Goal: Check status: Check status

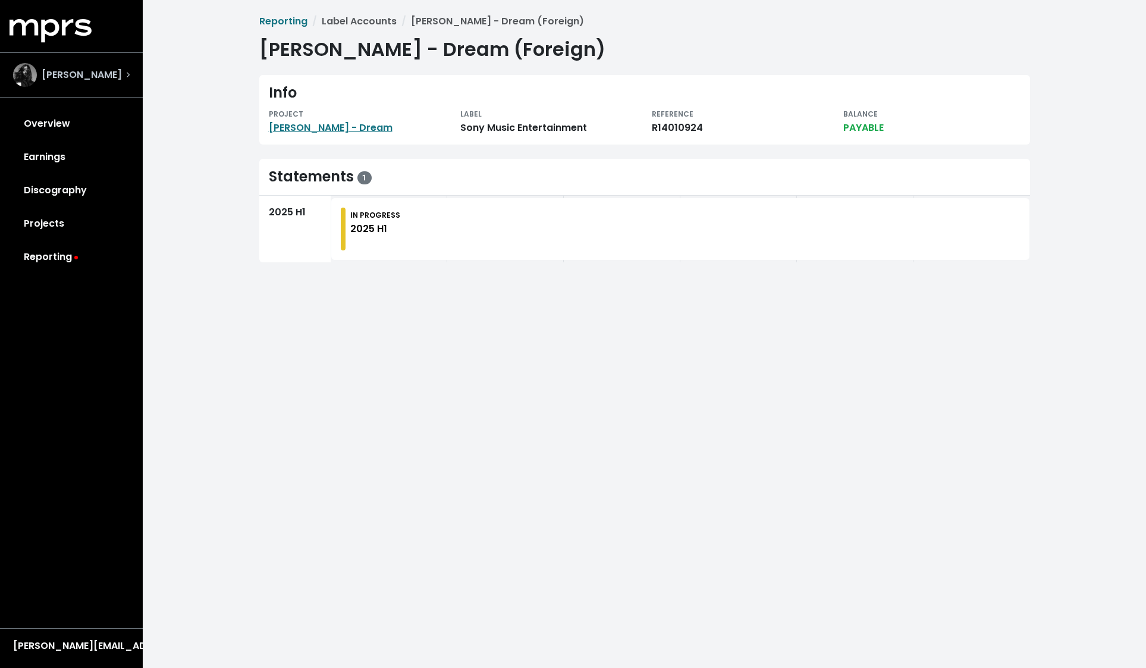
click at [68, 70] on span "[PERSON_NAME]" at bounding box center [82, 75] width 80 height 14
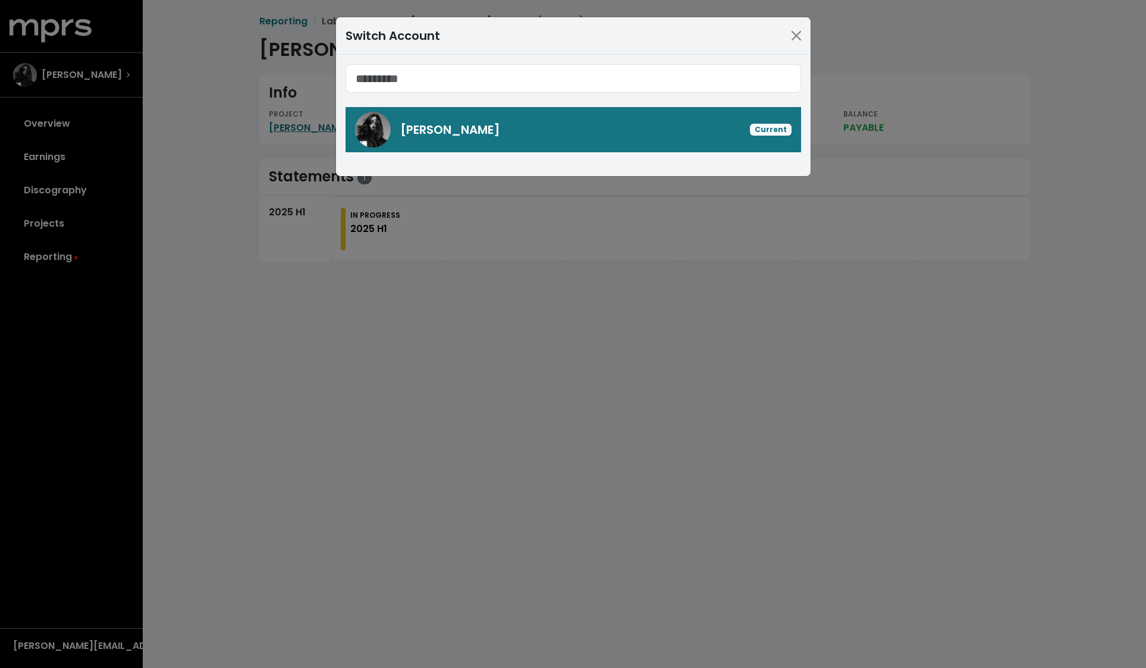
click at [672, 125] on div "[PERSON_NAME] Current" at bounding box center [595, 130] width 391 height 18
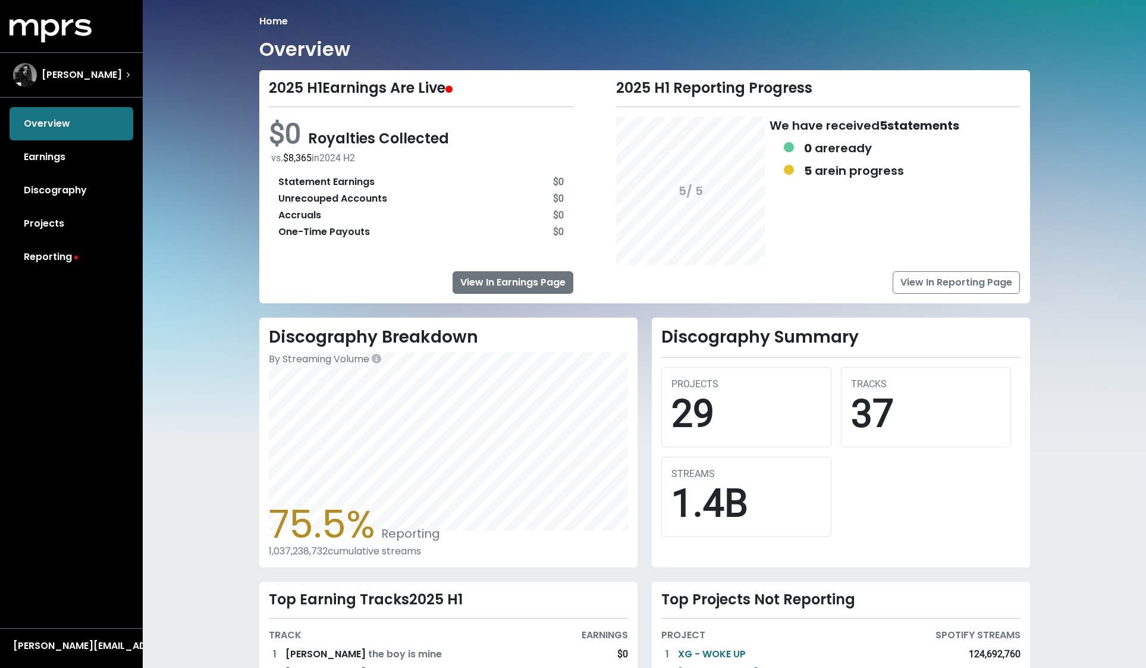
click at [526, 281] on link "View In Earnings Page" at bounding box center [513, 282] width 121 height 23
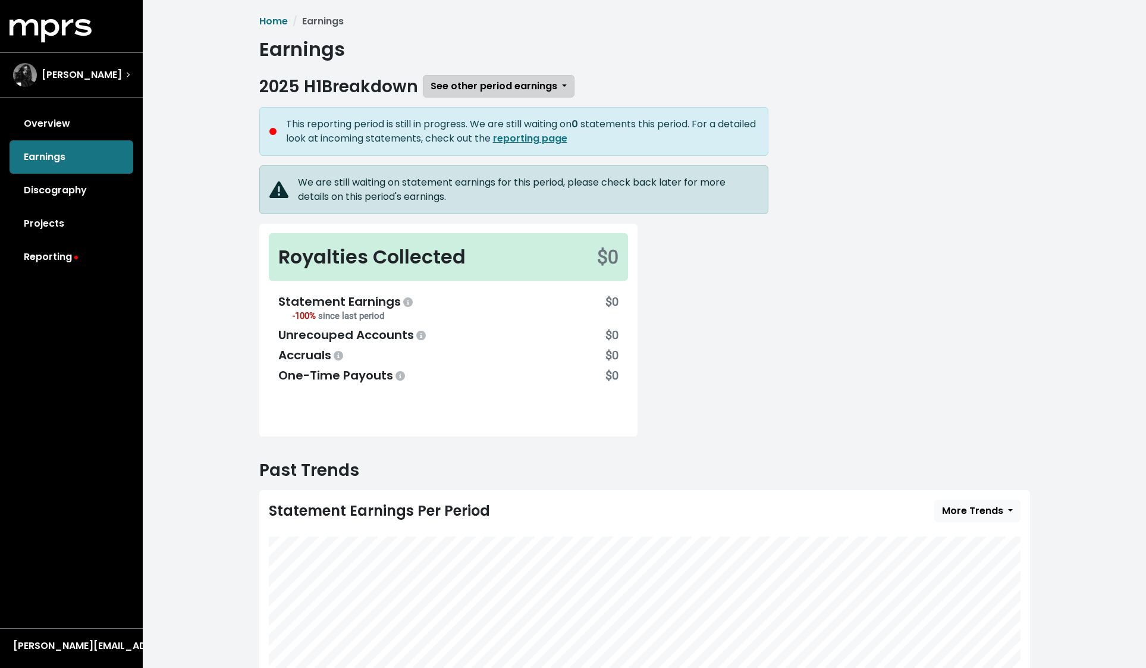
click at [561, 87] on button "See other period earnings" at bounding box center [499, 86] width 152 height 23
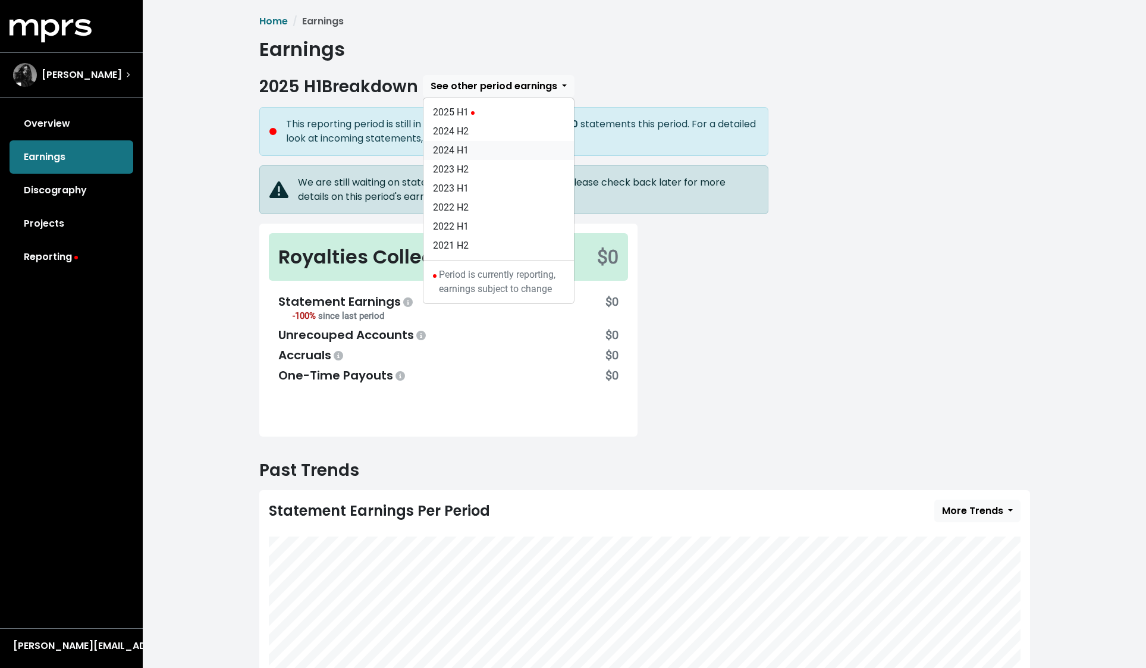
click at [488, 148] on link "2024 H1" at bounding box center [498, 150] width 150 height 19
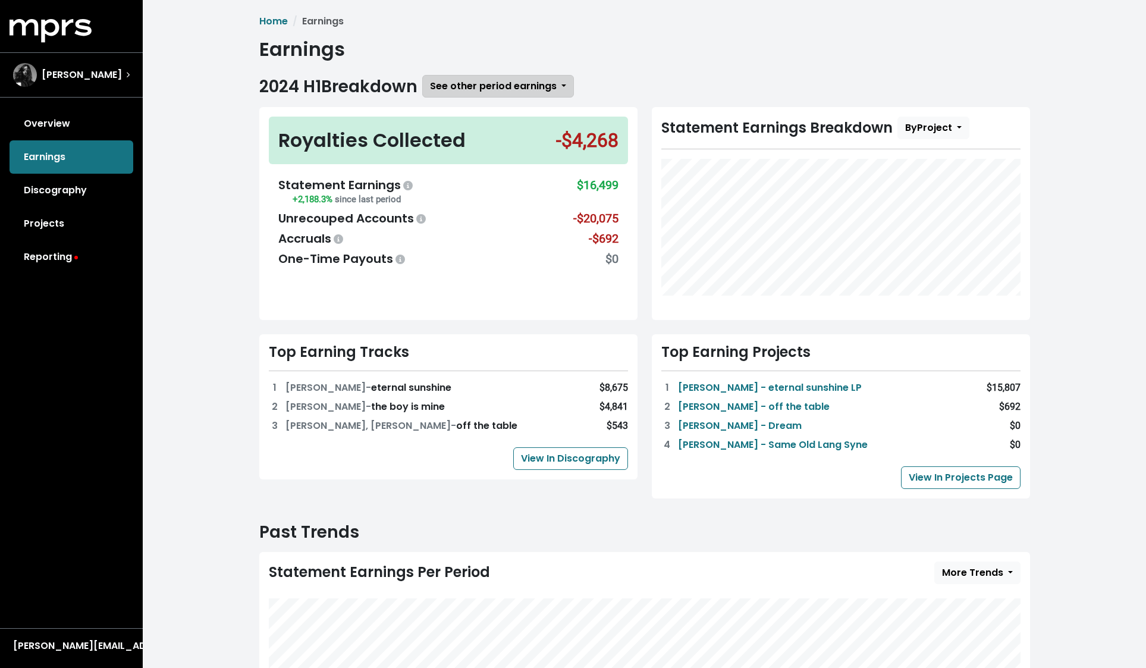
click at [560, 84] on button "See other period earnings" at bounding box center [498, 86] width 152 height 23
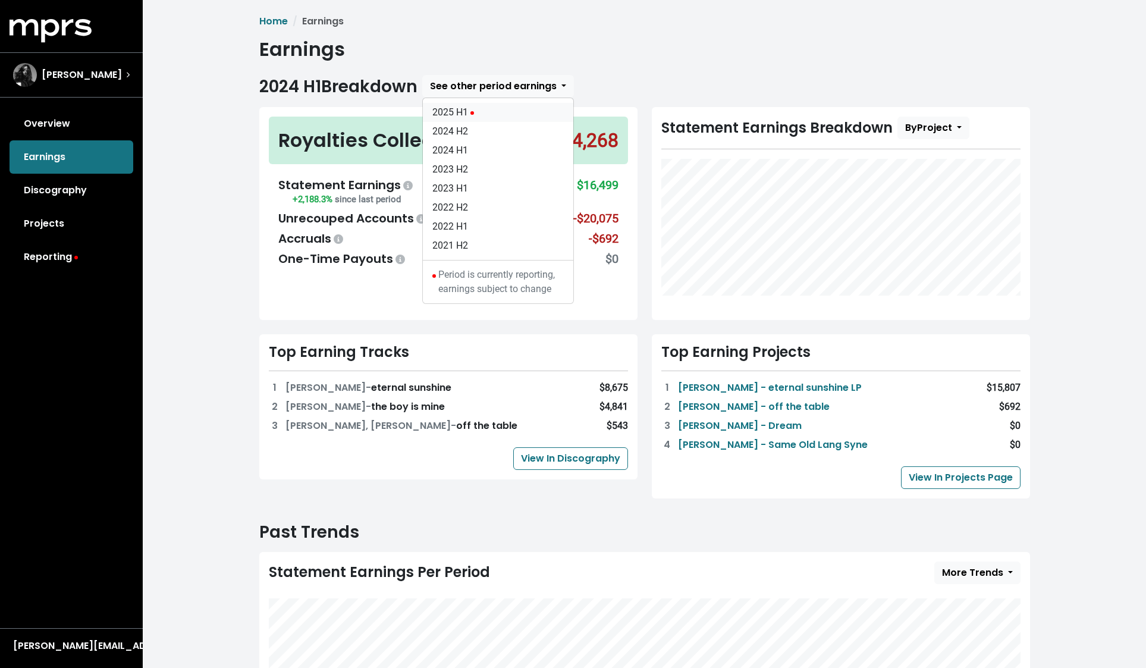
click at [498, 113] on link "2025 H1" at bounding box center [498, 112] width 150 height 19
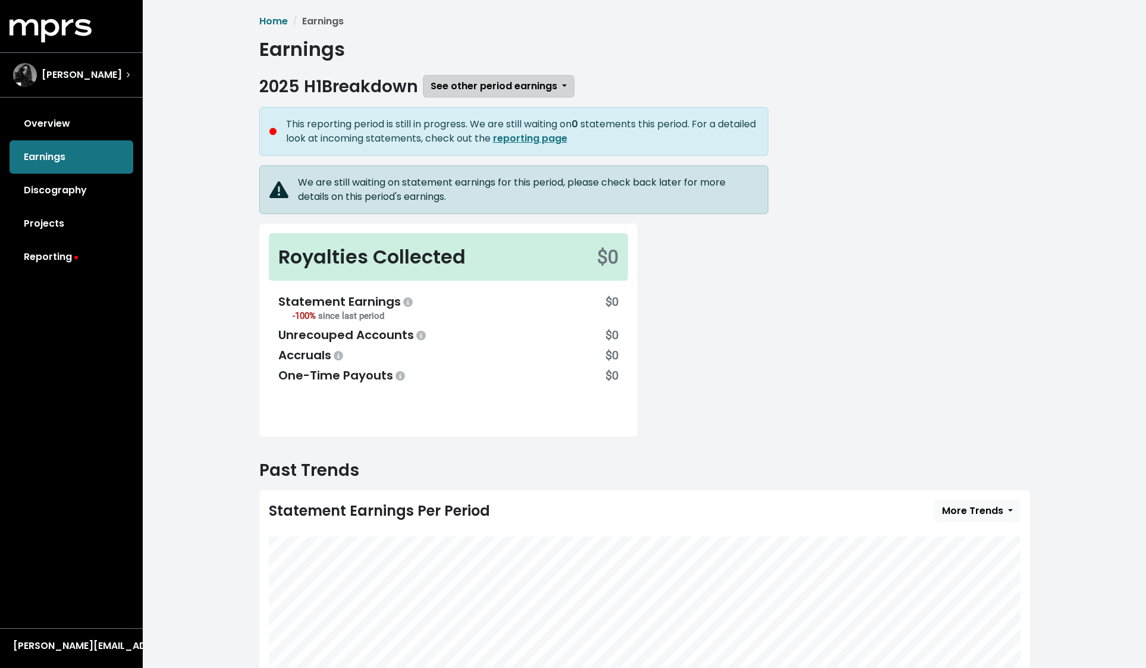
click at [567, 79] on button "See other period earnings" at bounding box center [499, 86] width 152 height 23
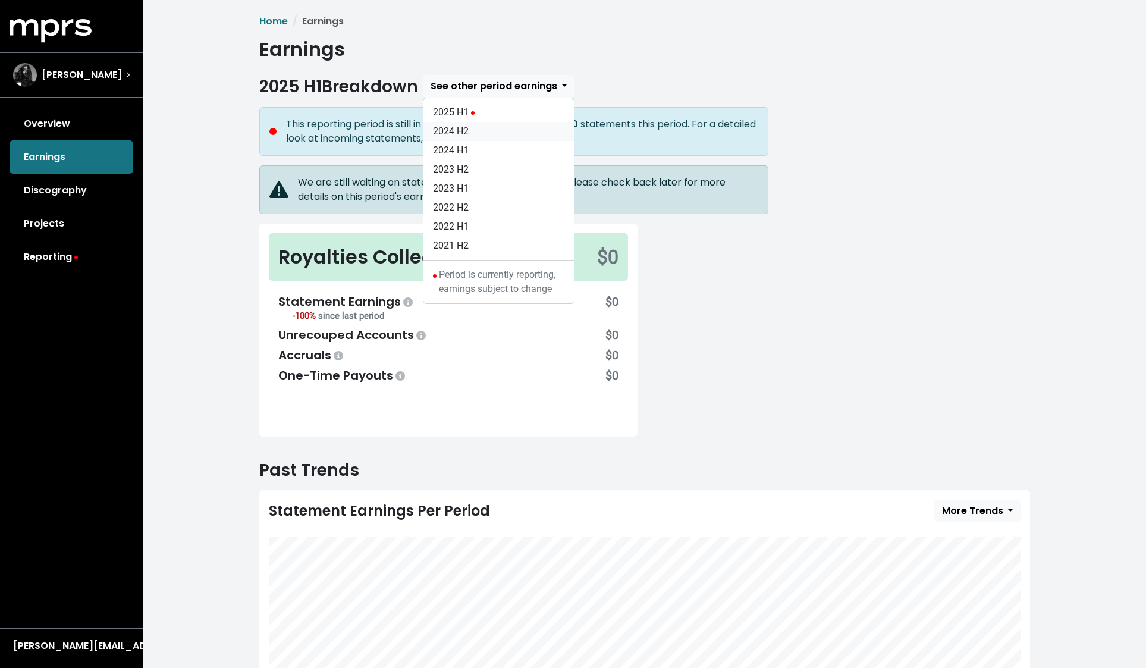
click at [497, 132] on link "2024 H2" at bounding box center [498, 131] width 150 height 19
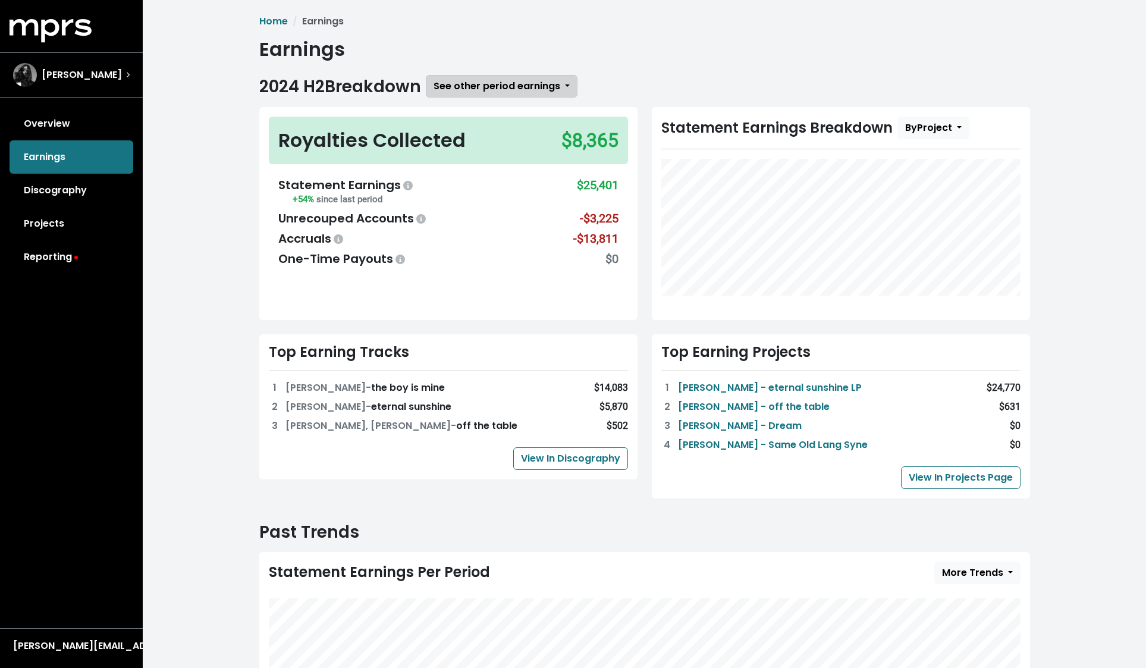
click at [564, 93] on button "See other period earnings" at bounding box center [502, 86] width 152 height 23
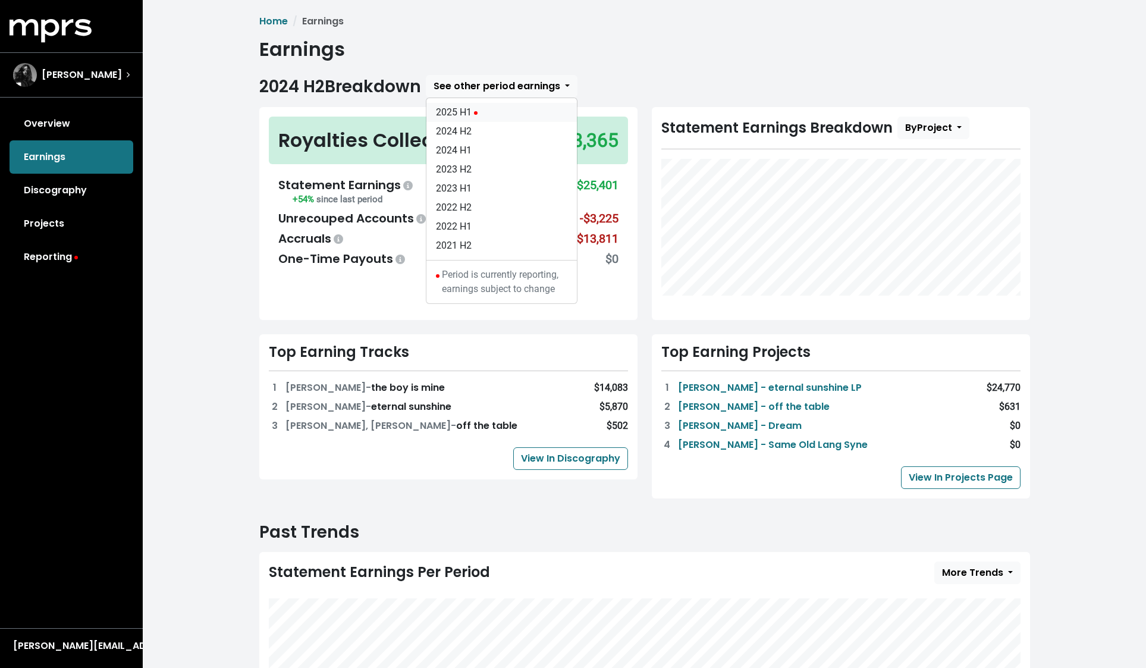
click at [512, 121] on link "2025 H1" at bounding box center [501, 112] width 150 height 19
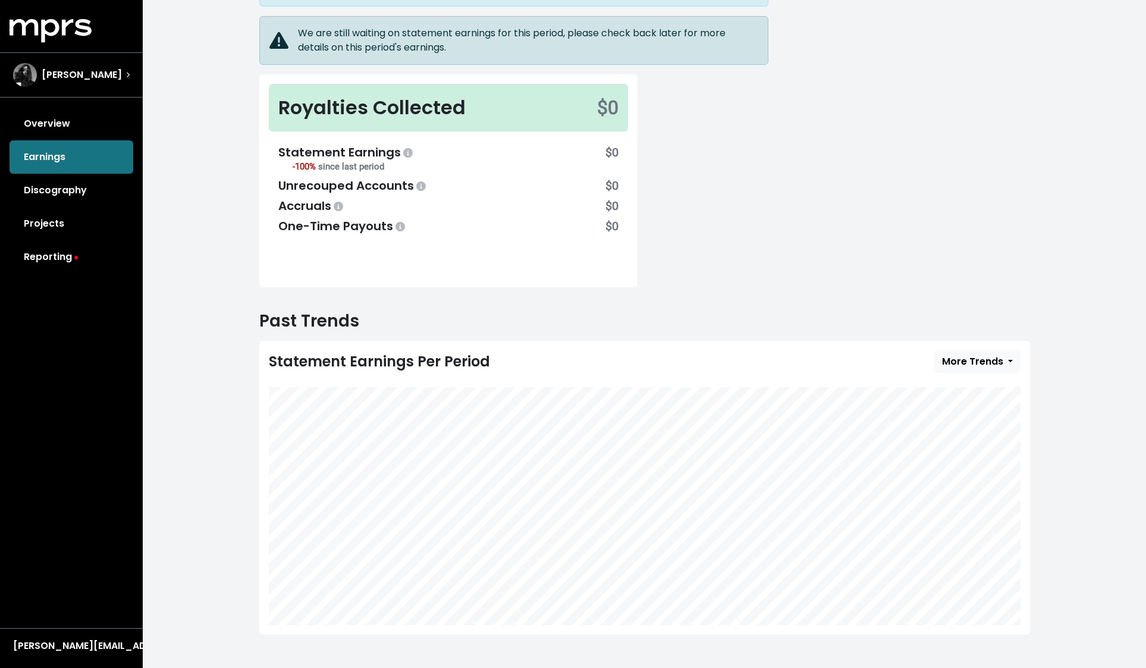
scroll to position [149, 0]
